Goal: Register for event/course

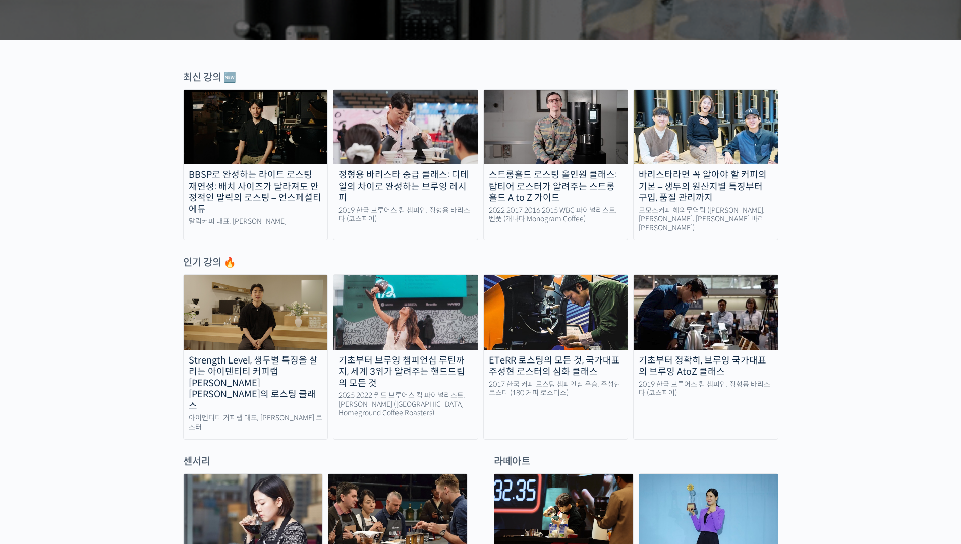
scroll to position [404, 0]
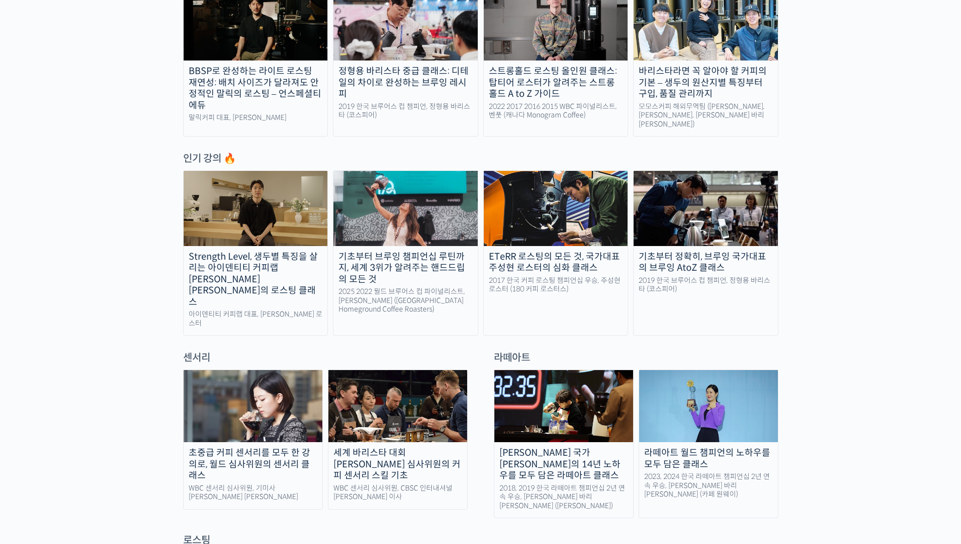
click at [684, 265] on div "기초부터 정확히, 브루잉 국가대표의 브루잉 AtoZ 클래스" at bounding box center [706, 262] width 144 height 23
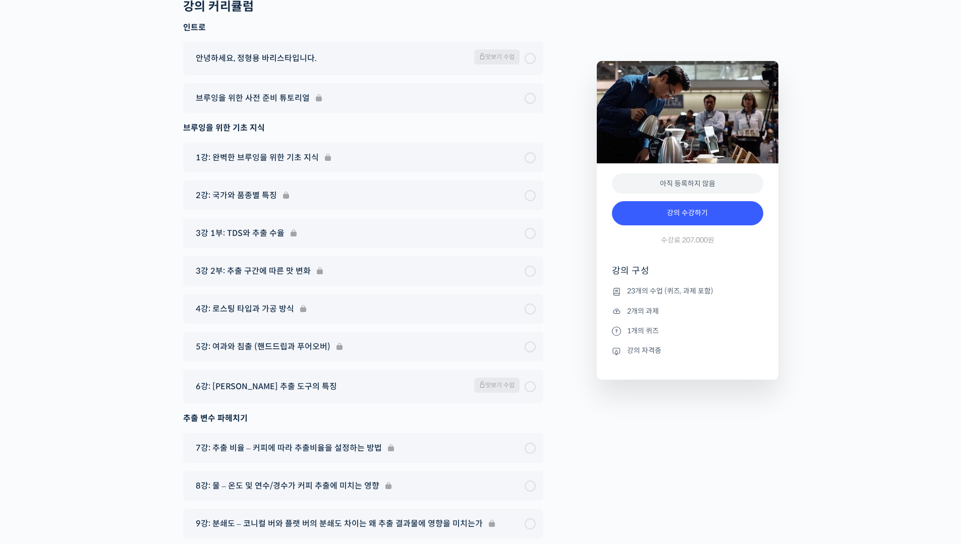
scroll to position [5496, 0]
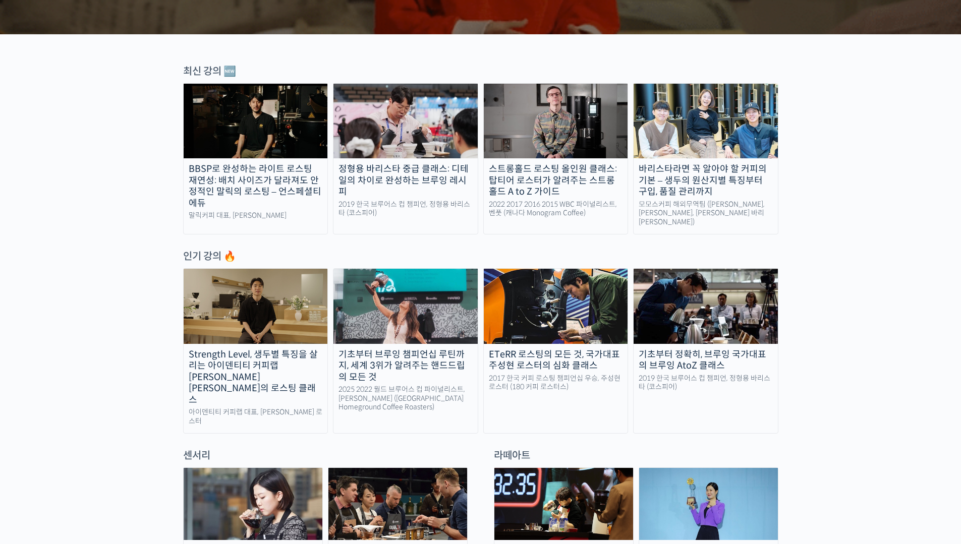
scroll to position [300, 0]
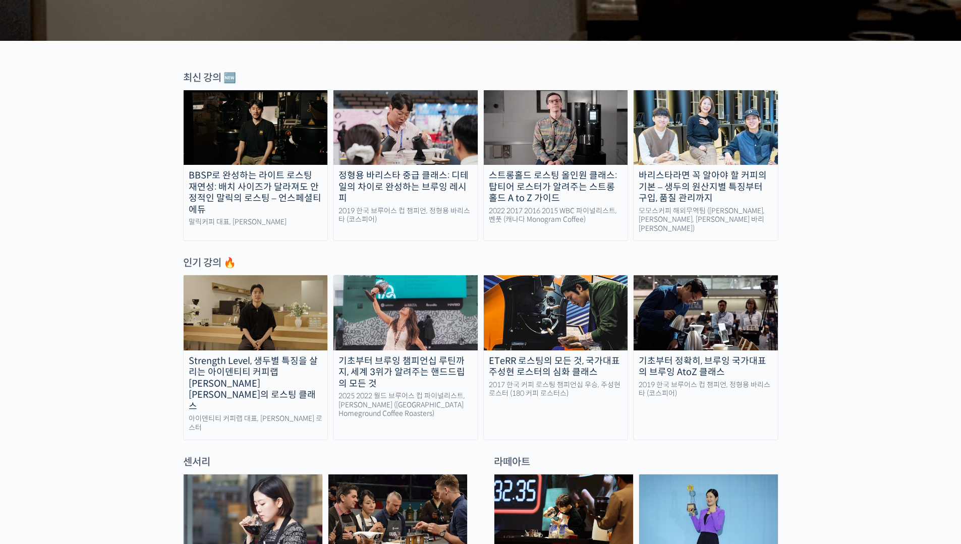
click at [408, 190] on div "정형용 바리스타 중급 클래스: 디테일의 차이로 완성하는 브루잉 레시피" at bounding box center [405, 187] width 144 height 34
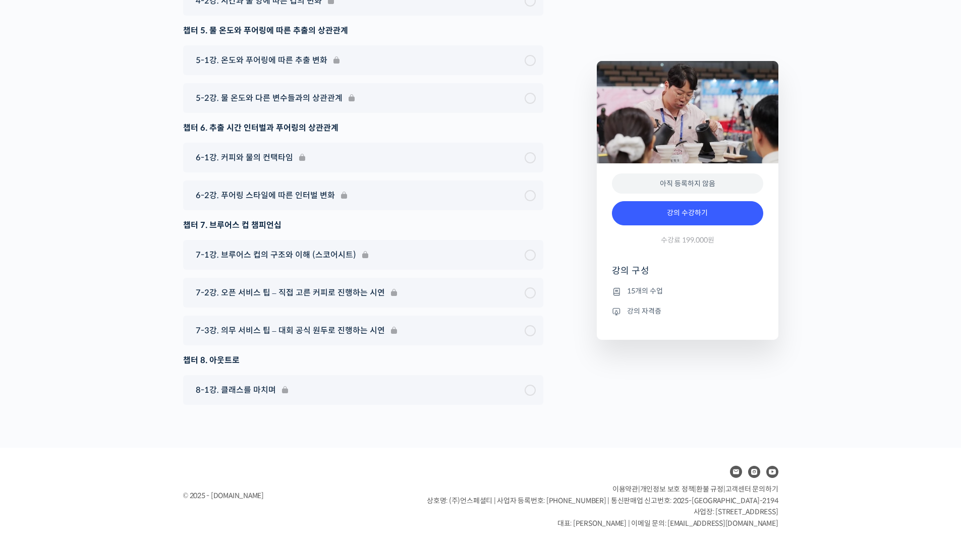
scroll to position [3339, 0]
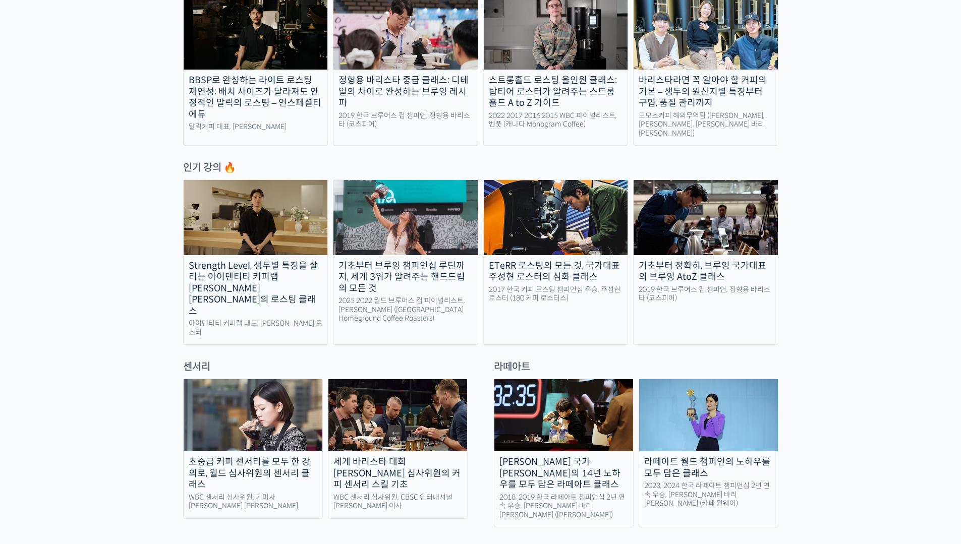
scroll to position [422, 0]
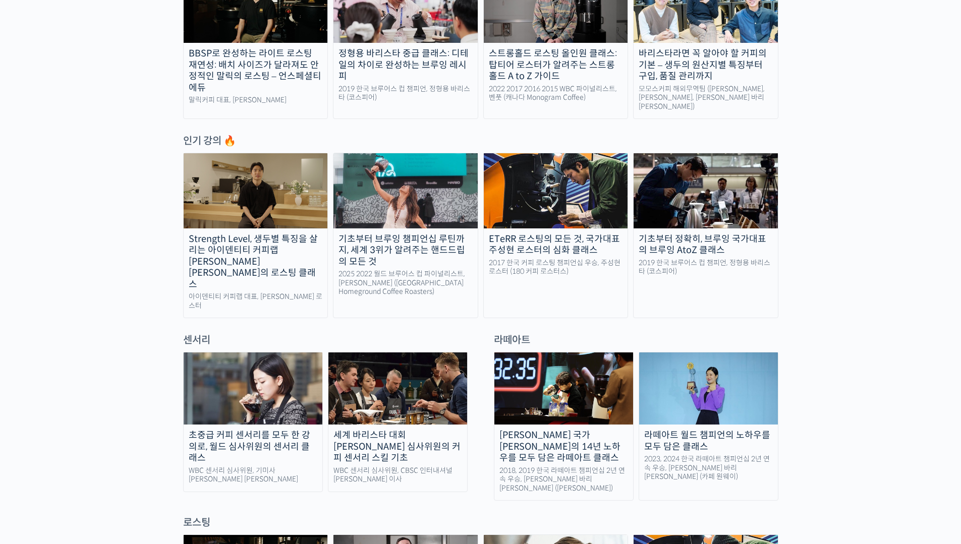
click at [198, 333] on div "센서리" at bounding box center [325, 340] width 295 height 14
click at [216, 430] on div "초중급 커피 센서리를 모두 한 강의로, 월드 심사위원의 센서리 클래스" at bounding box center [253, 447] width 139 height 34
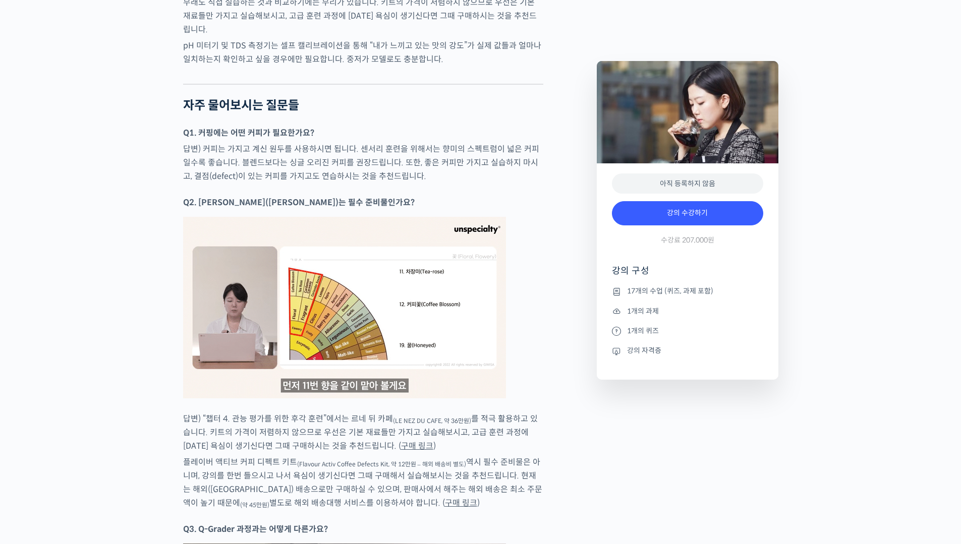
scroll to position [5400, 0]
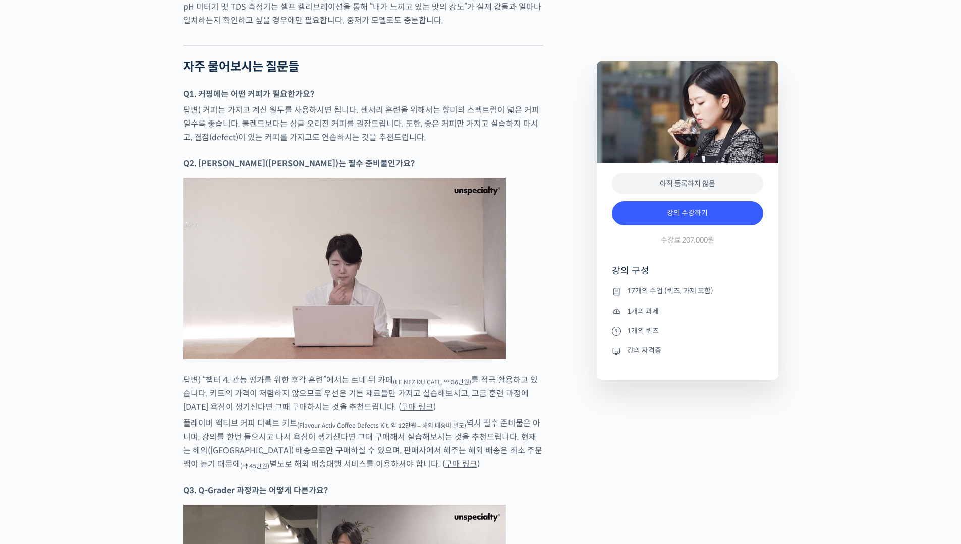
click at [401, 402] on link "구매 링크" at bounding box center [417, 407] width 32 height 11
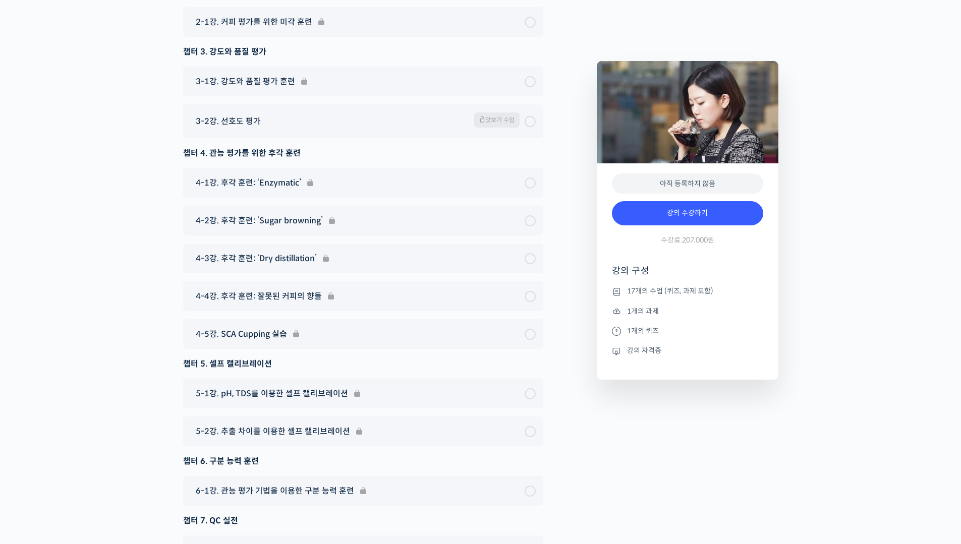
scroll to position [6689, 0]
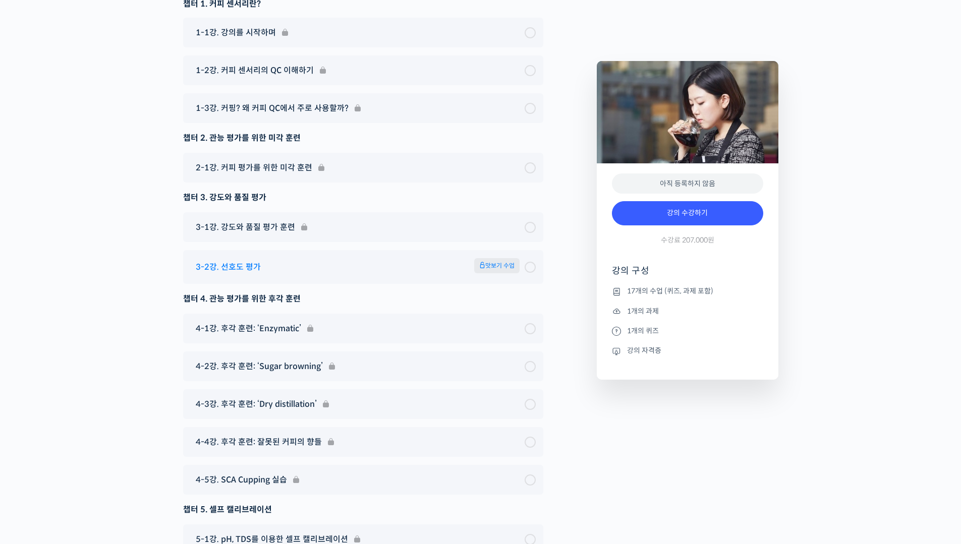
scroll to position [6492, 0]
